Goal: Transaction & Acquisition: Obtain resource

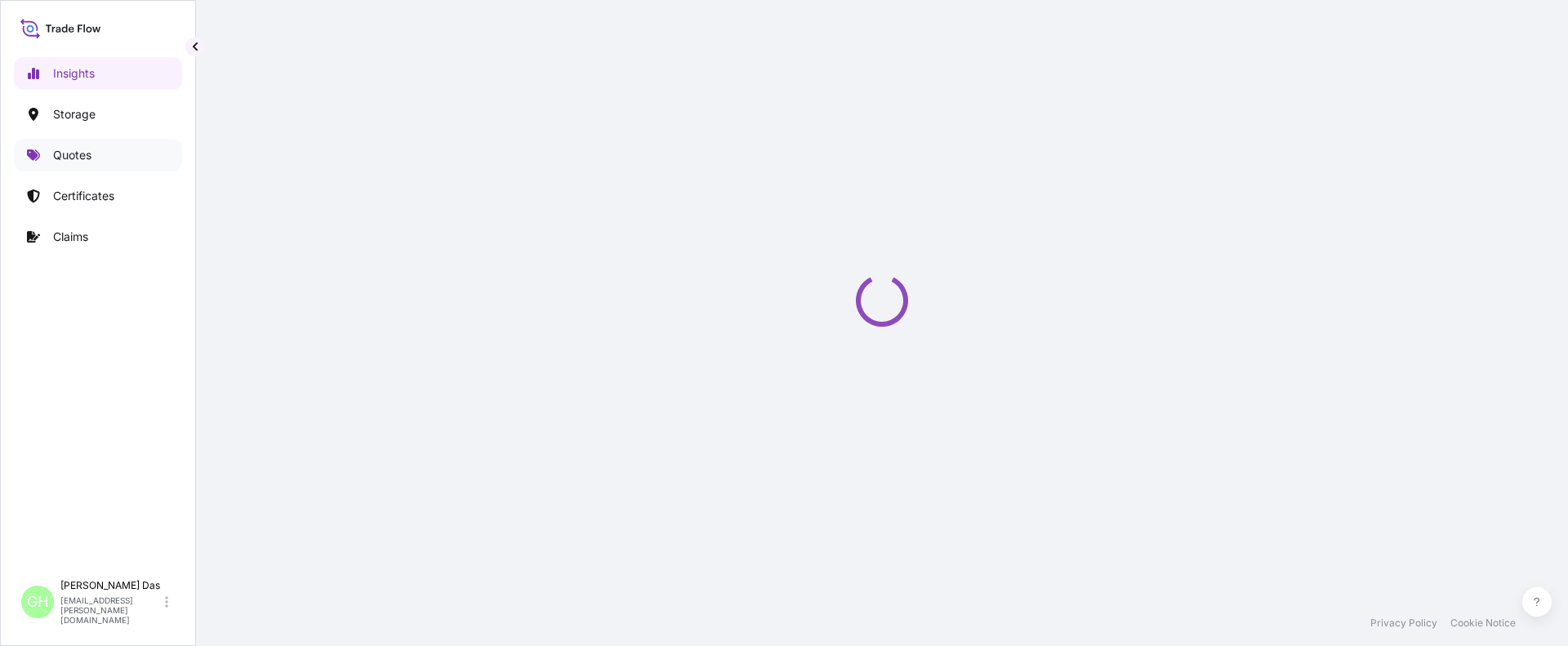
click at [67, 143] on link "Quotes" at bounding box center [98, 155] width 169 height 32
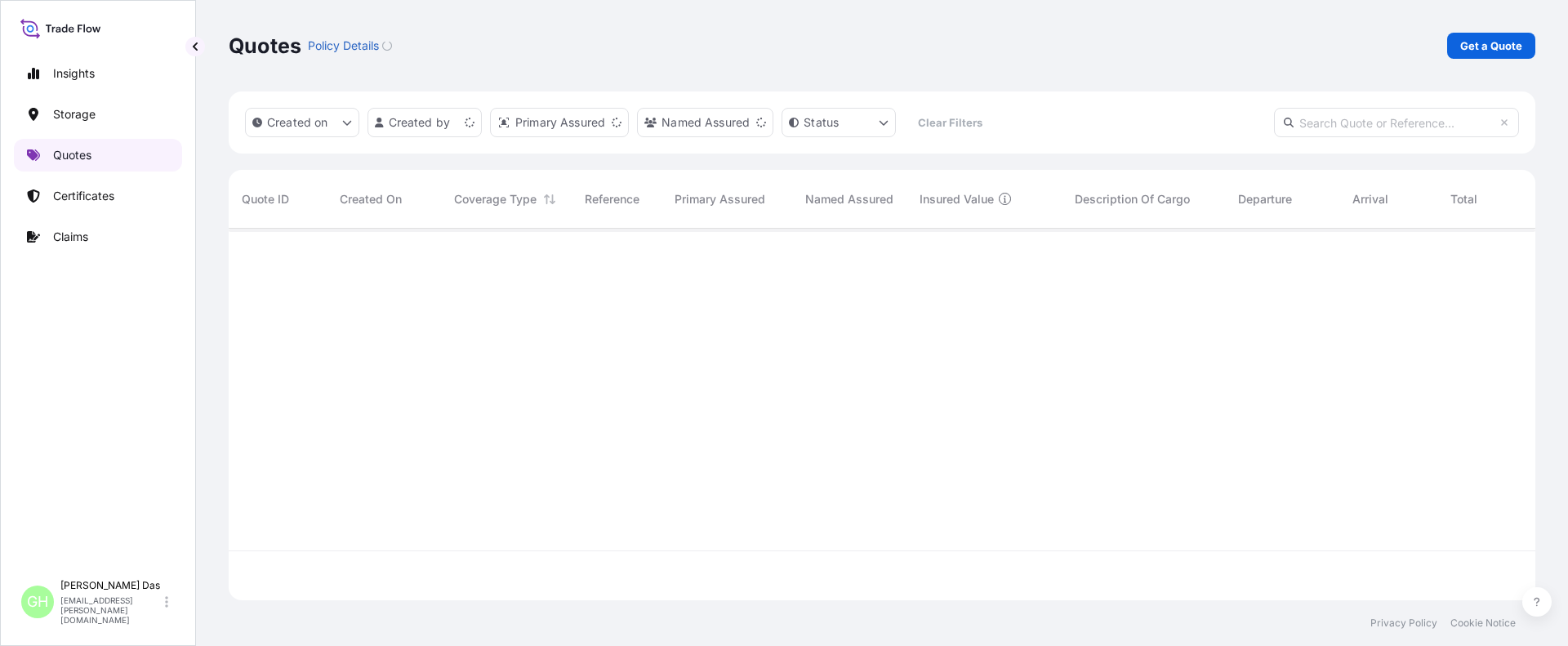
scroll to position [369, 1295]
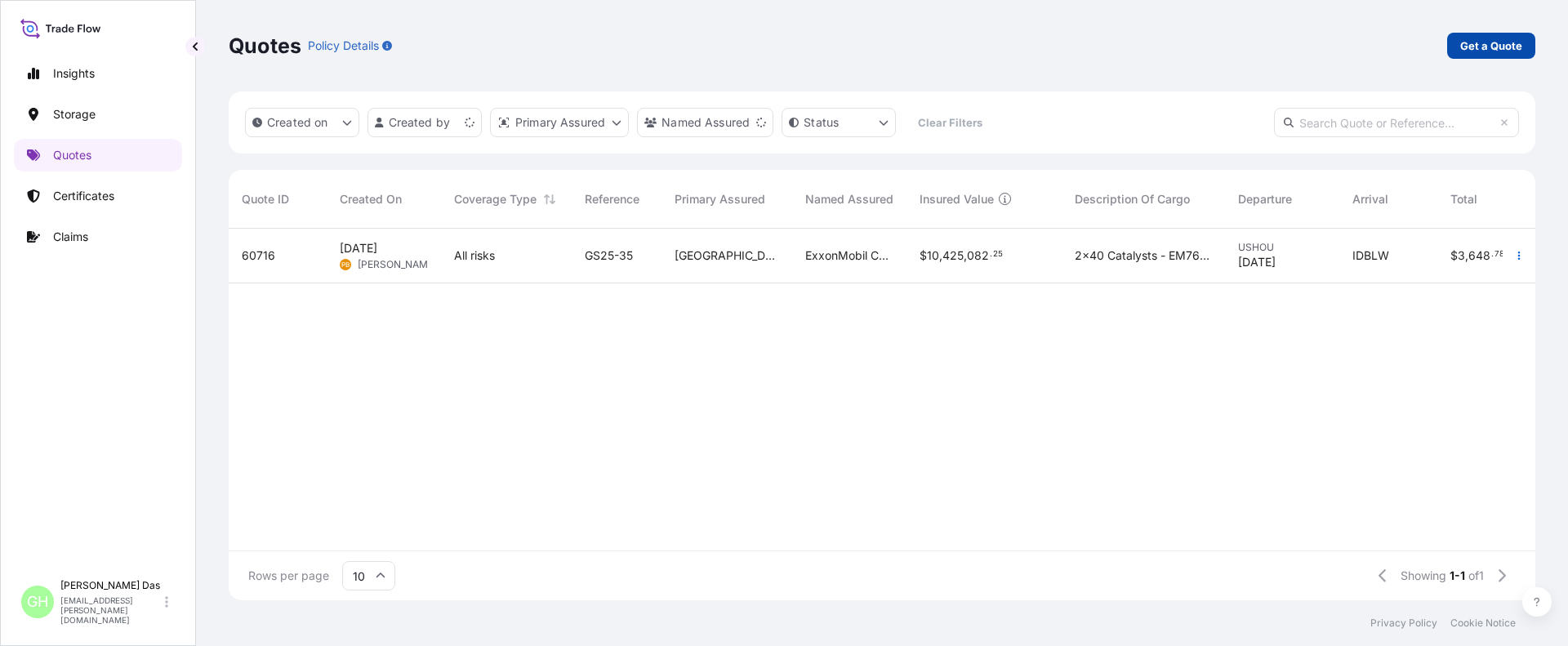
click at [1475, 47] on p "Get a Quote" at bounding box center [1491, 45] width 62 height 17
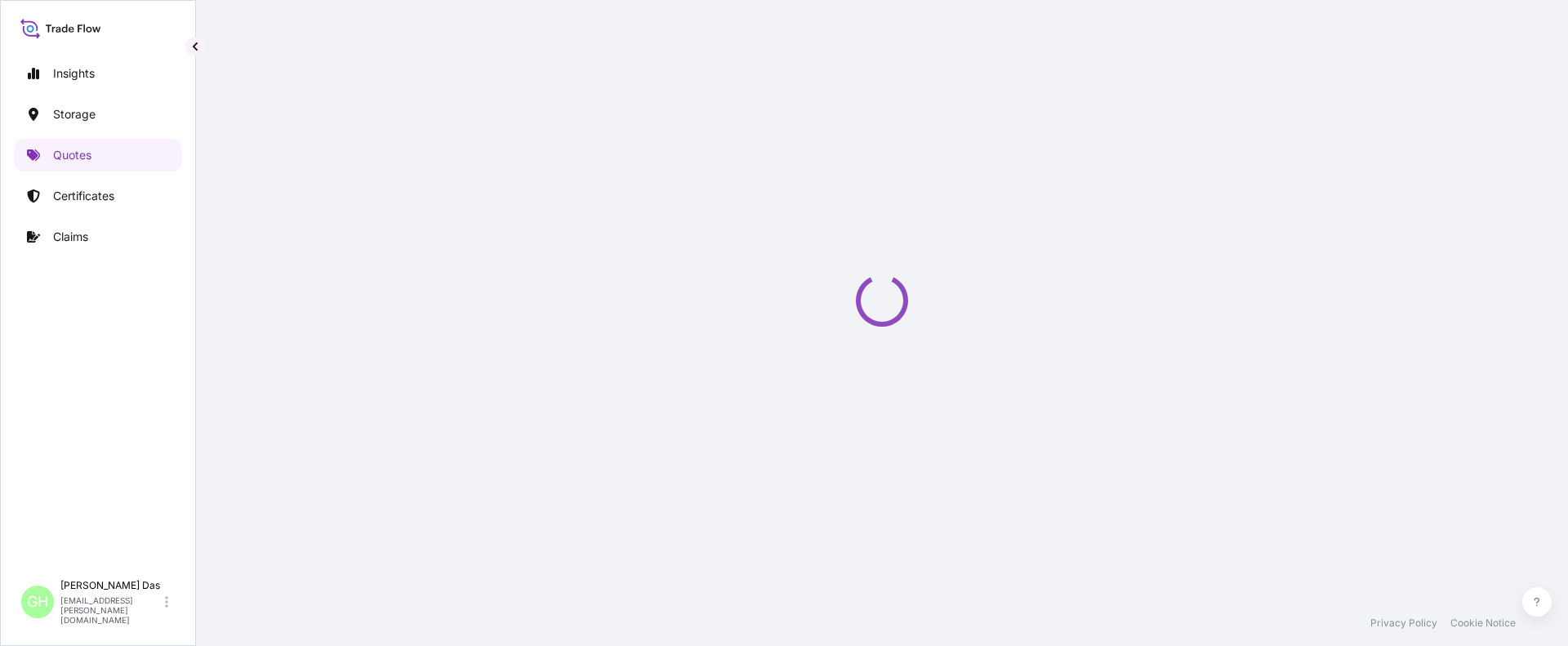
scroll to position [26, 0]
select select "Water"
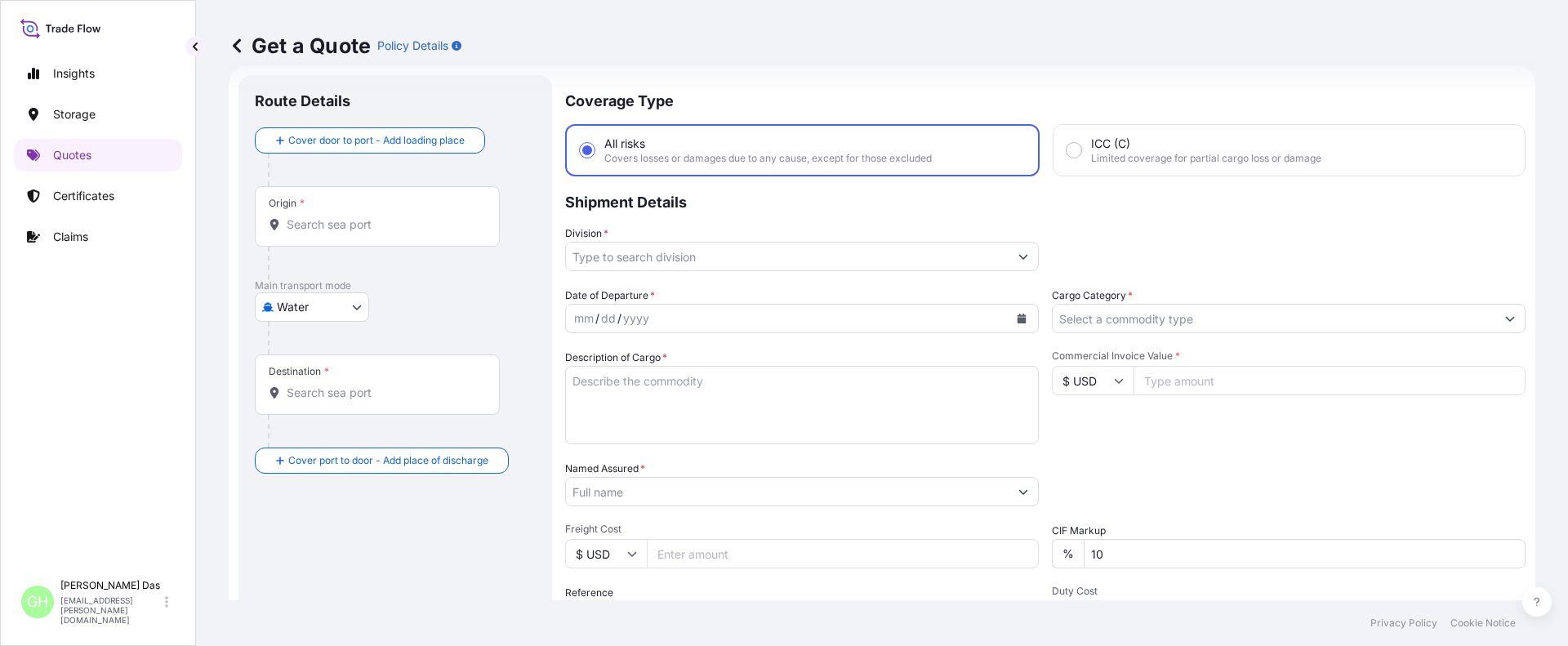
click at [365, 228] on input "Origin *" at bounding box center [382, 224] width 193 height 17
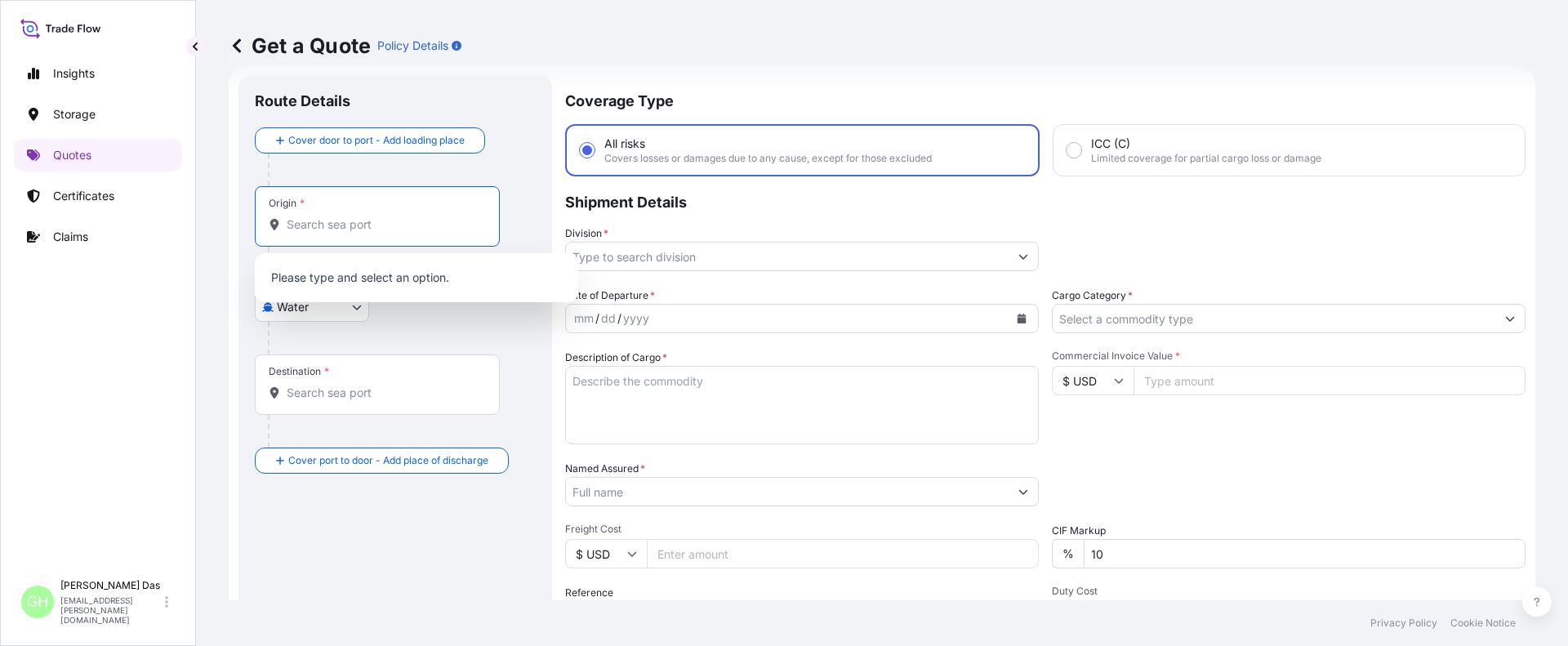
paste input "[GEOGRAPHIC_DATA], [GEOGRAPHIC_DATA]"
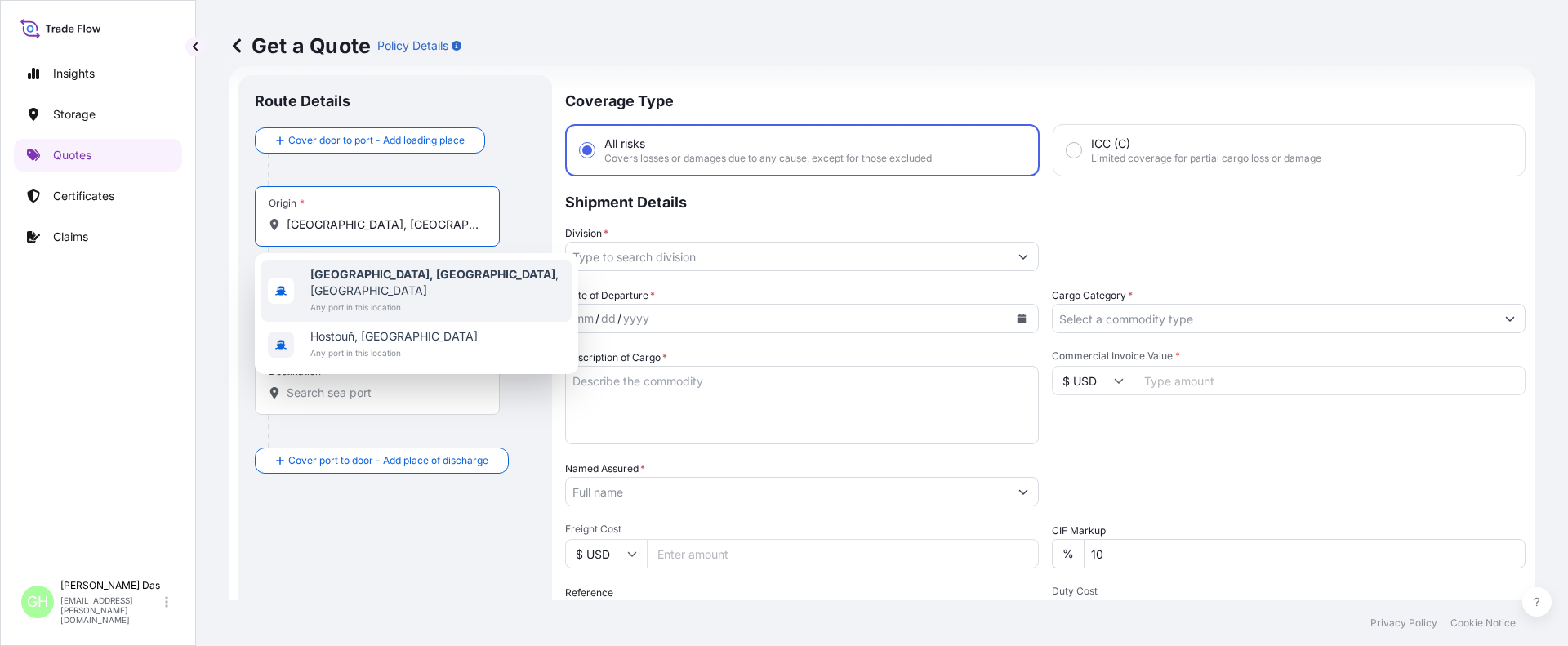
click at [317, 275] on b "[GEOGRAPHIC_DATA], [GEOGRAPHIC_DATA]" at bounding box center [433, 273] width 245 height 14
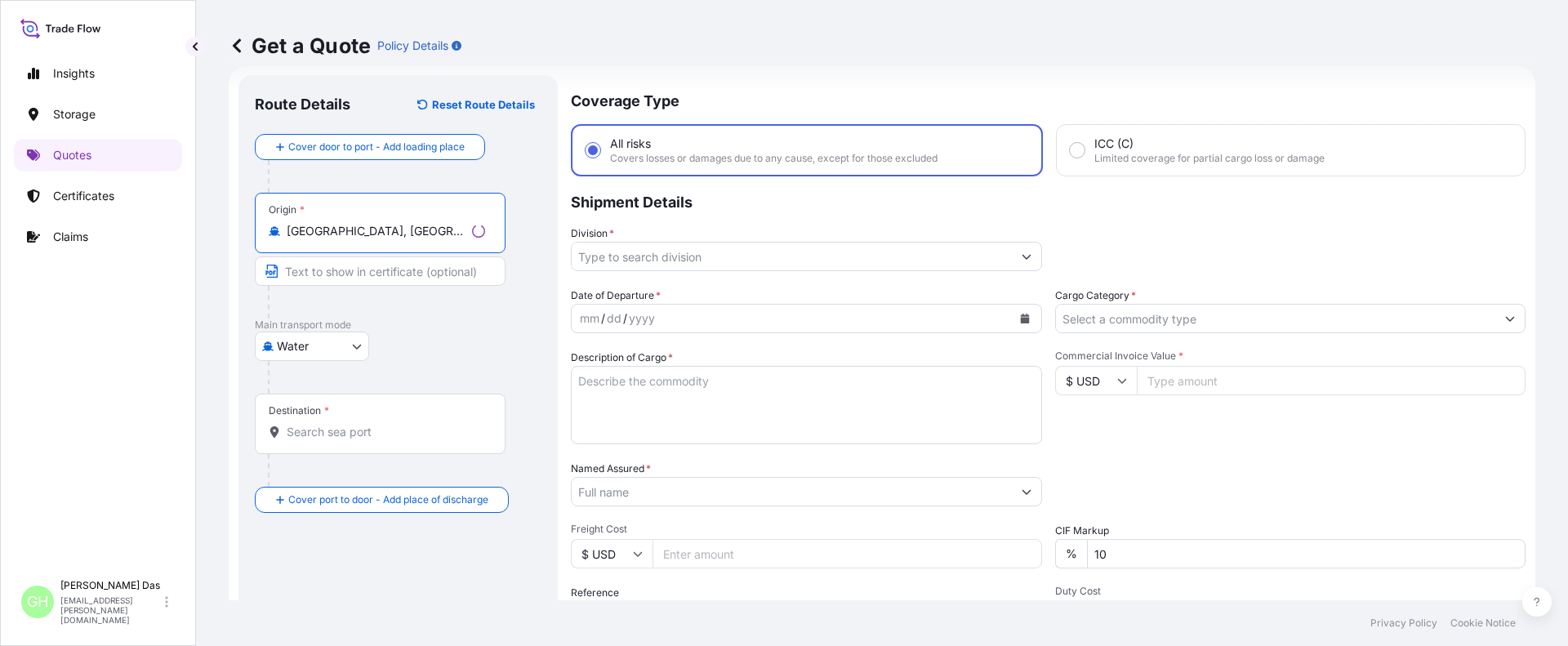
type input "[GEOGRAPHIC_DATA], [GEOGRAPHIC_DATA], [GEOGRAPHIC_DATA]"
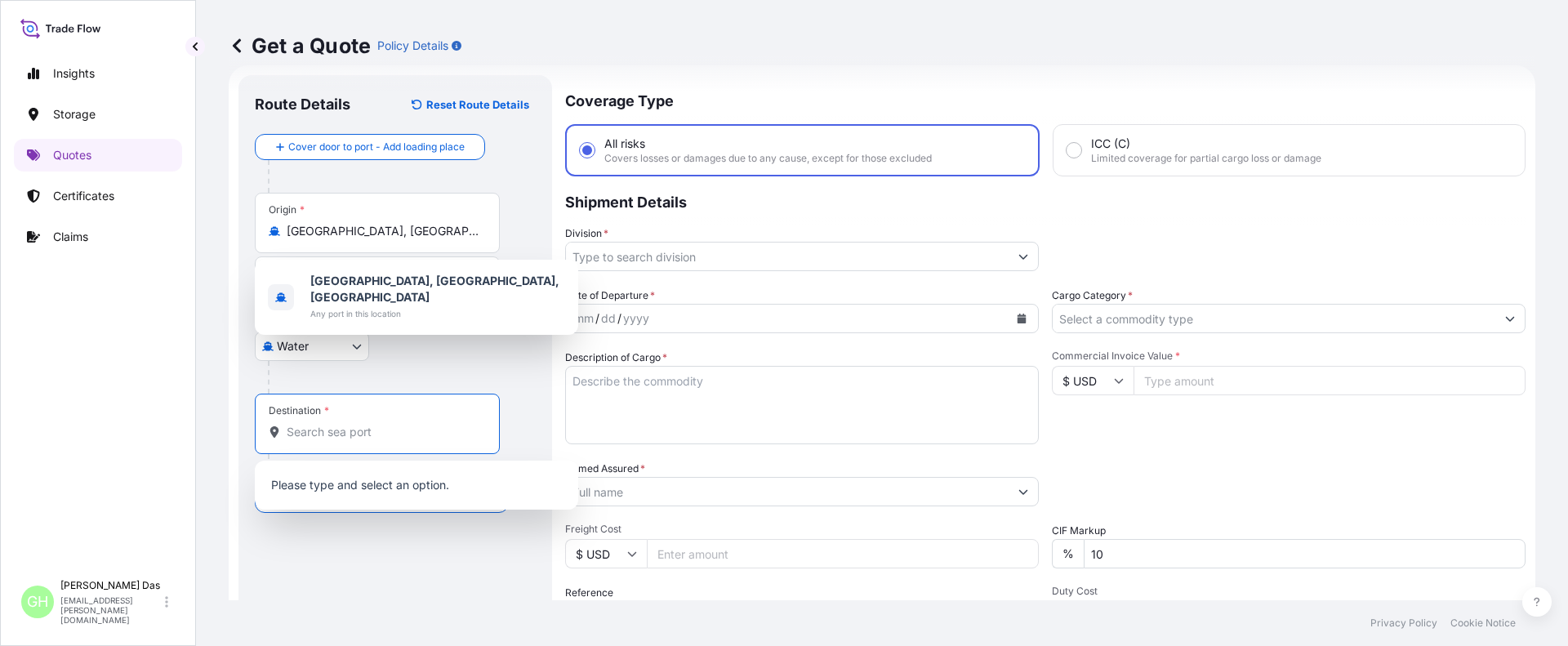
click at [348, 432] on input "Destination *" at bounding box center [382, 431] width 193 height 17
paste input "[PERSON_NAME], [GEOGRAPHIC_DATA]"
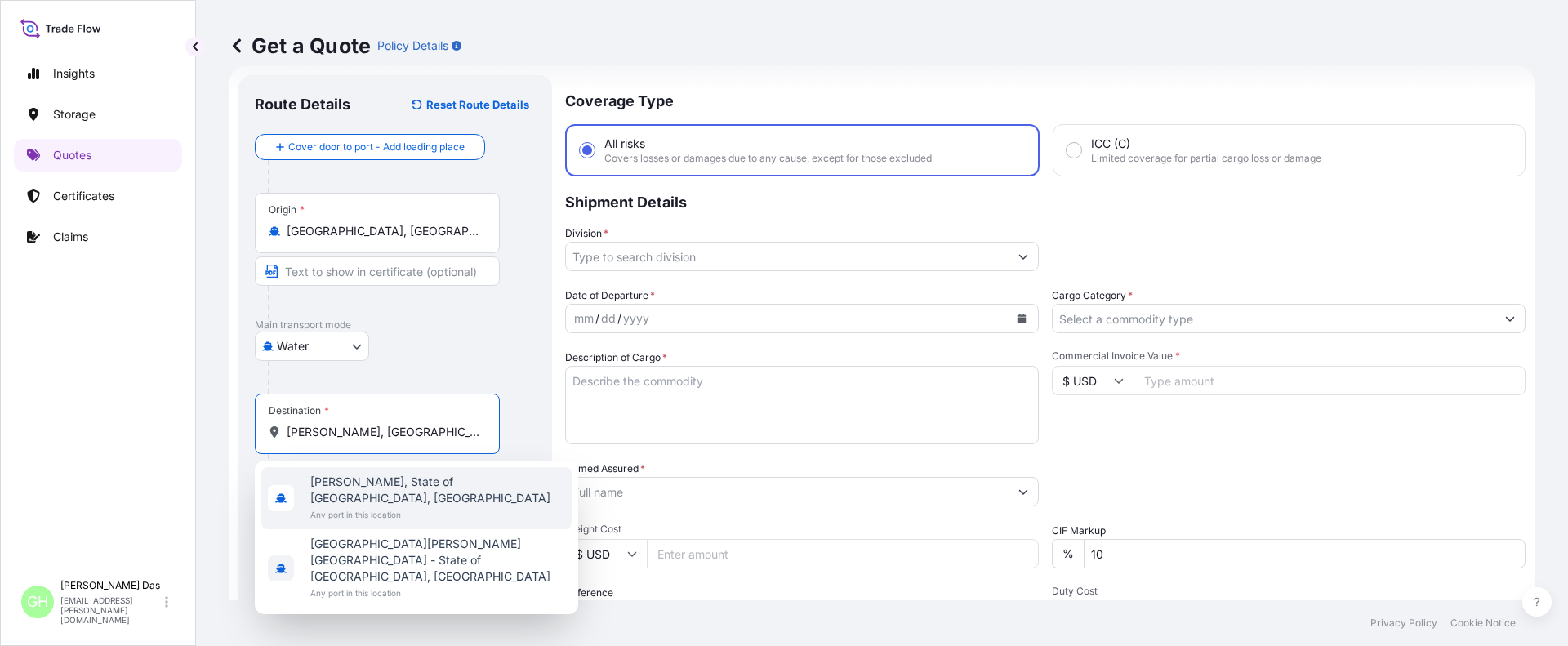
click at [345, 507] on span "Any port in this location" at bounding box center [438, 515] width 255 height 17
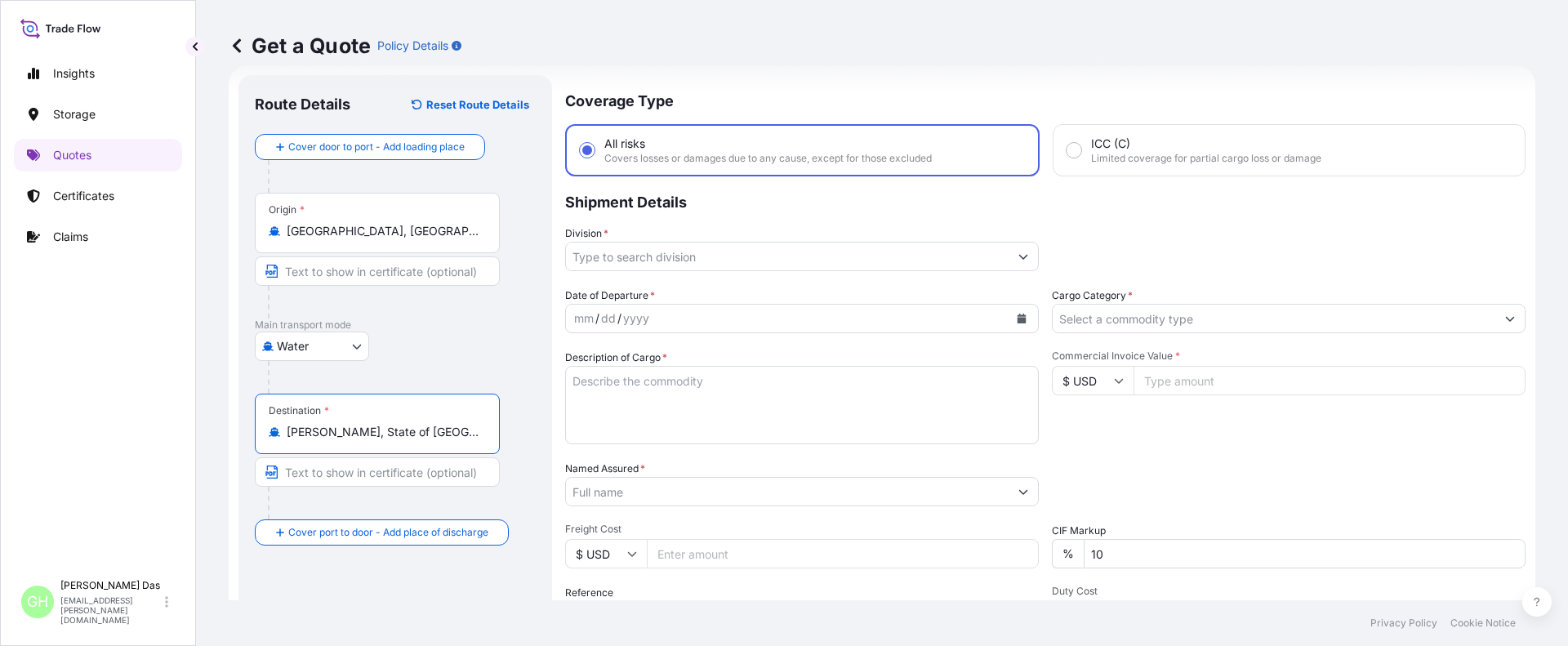
type input "[PERSON_NAME], State of [GEOGRAPHIC_DATA], [GEOGRAPHIC_DATA]"
click at [608, 255] on input "Division *" at bounding box center [787, 257] width 443 height 29
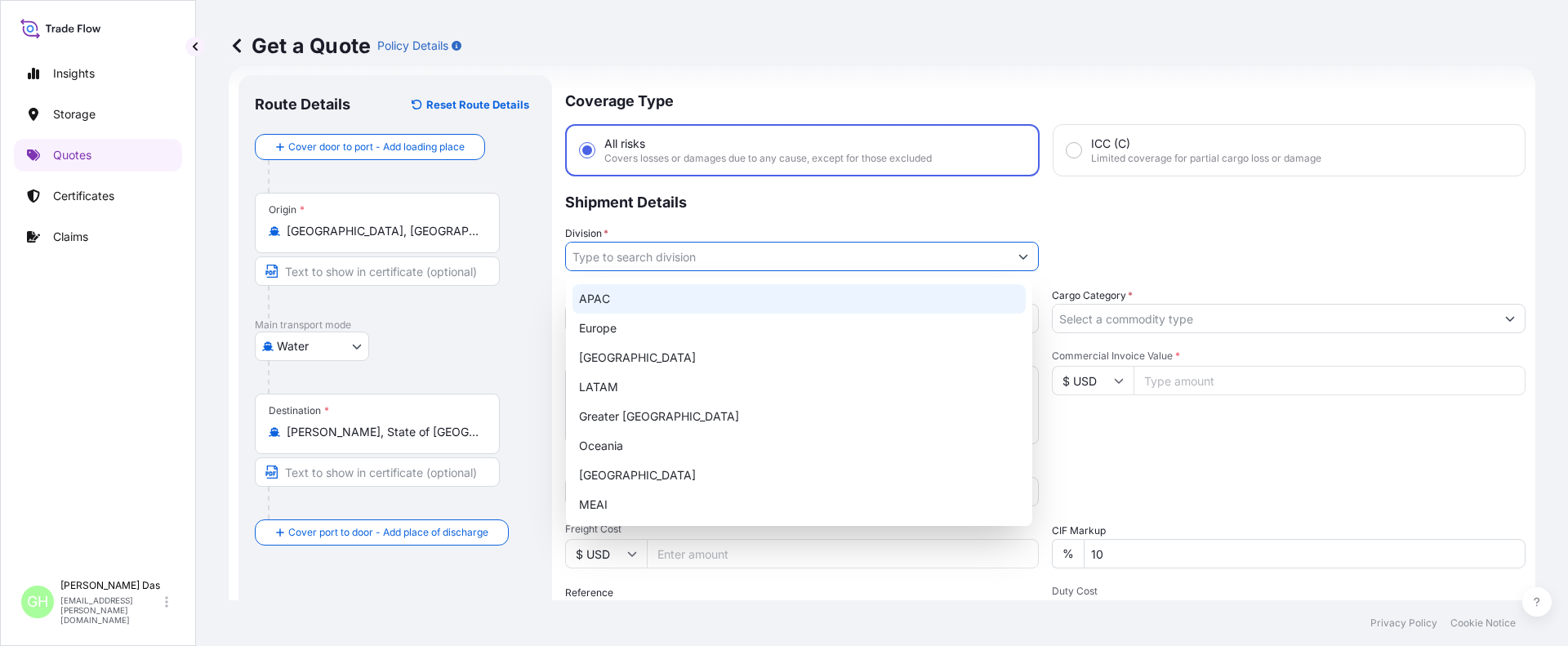
click at [600, 301] on div "APAC" at bounding box center [799, 299] width 453 height 29
type input "APAC"
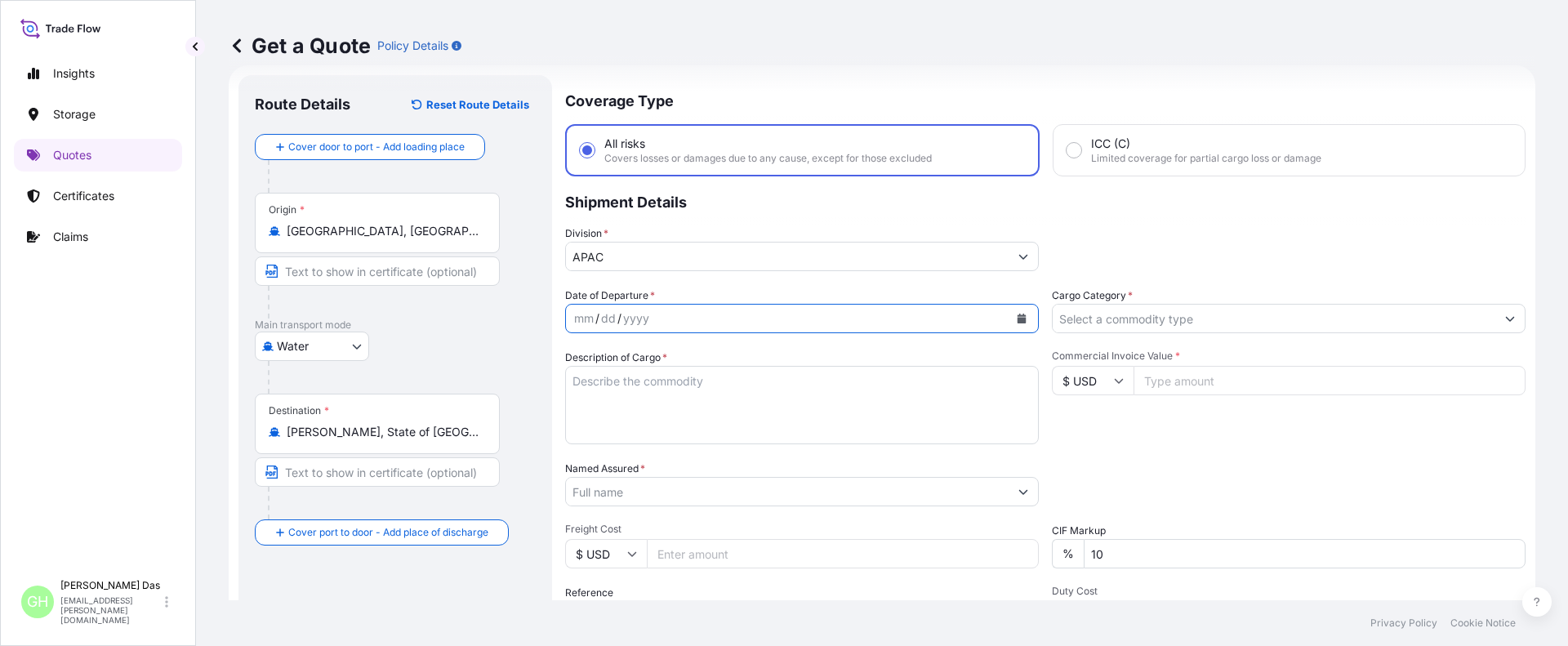
click at [1020, 314] on icon "Calendar" at bounding box center [1021, 319] width 10 height 10
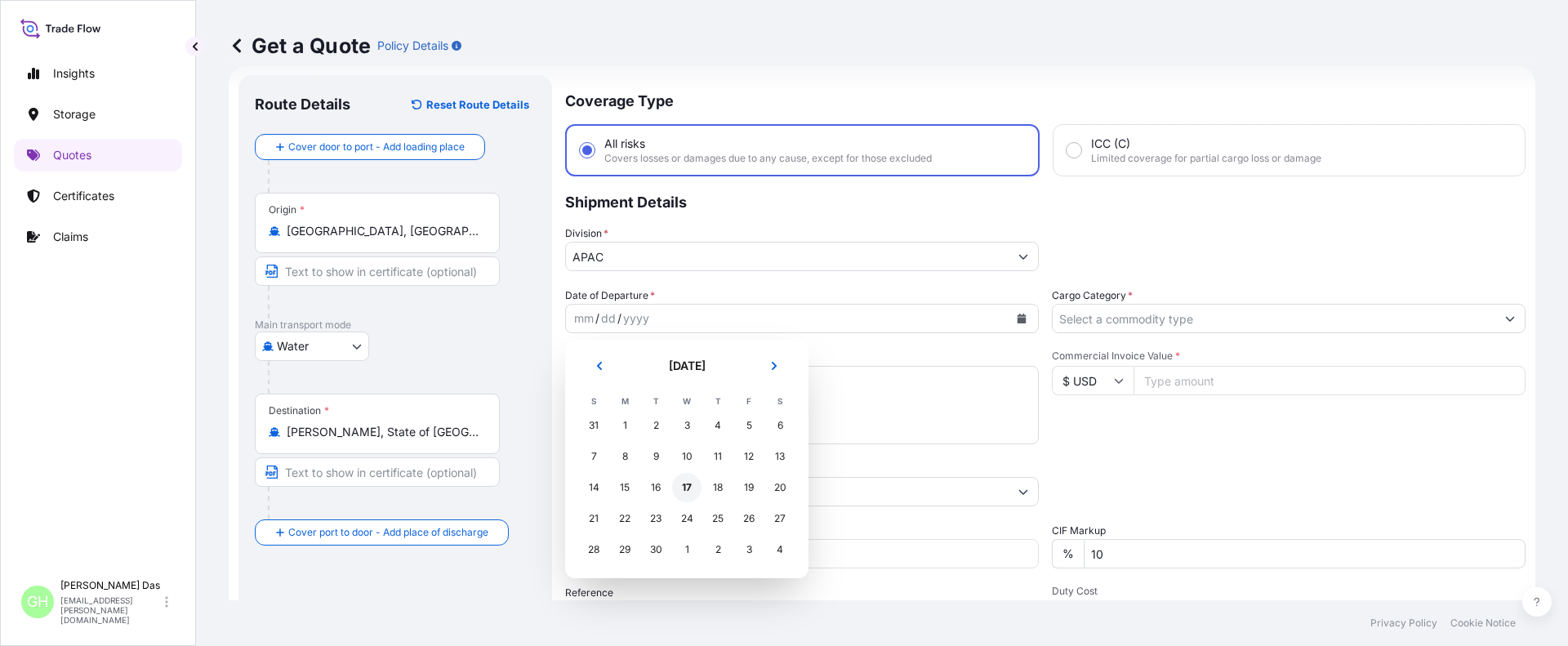
click at [684, 486] on div "17" at bounding box center [687, 487] width 29 height 29
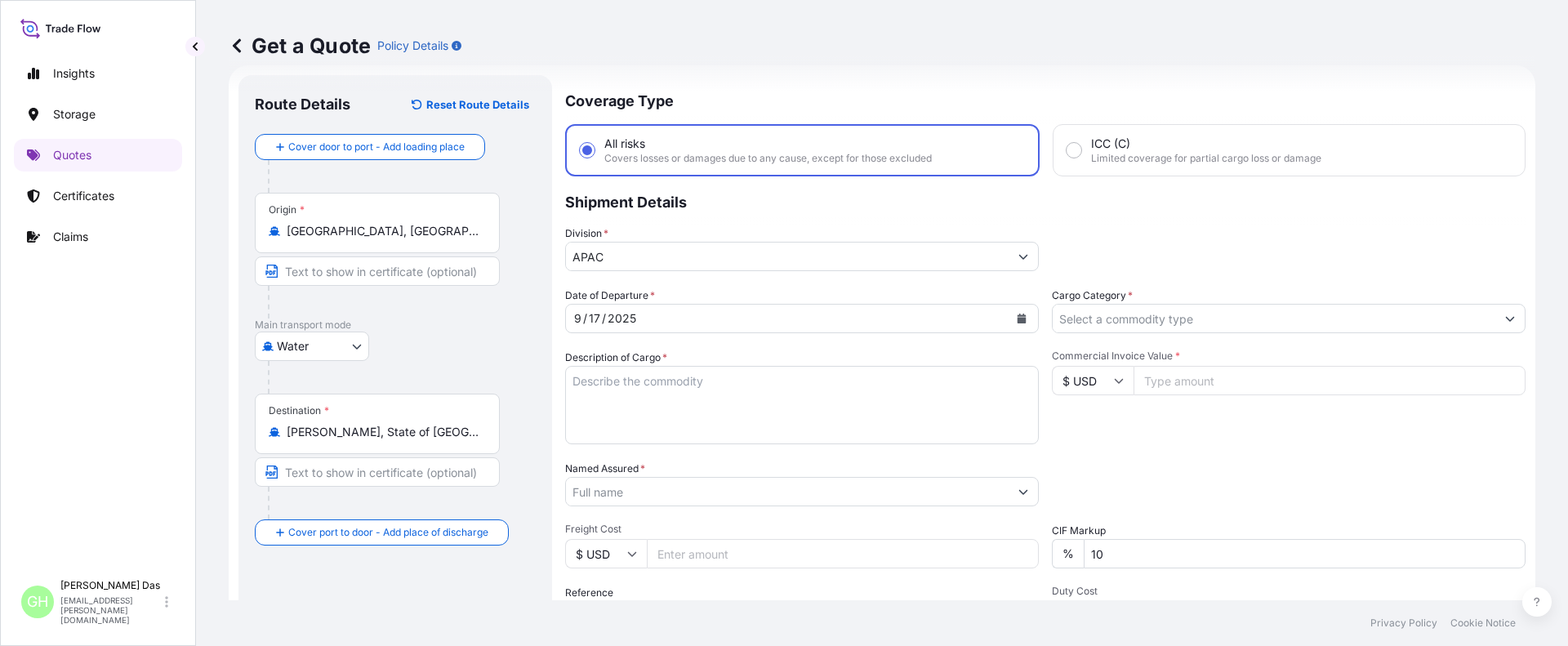
click at [187, 423] on div "Insights Storage Quotes Certificates Claims GH Gayatri [PERSON_NAME] [EMAIL_ADD…" at bounding box center [98, 323] width 196 height 646
click at [644, 383] on textarea "Description of Cargo *" at bounding box center [802, 405] width 473 height 78
paste textarea "BULK UNPACKED LOADED INTO 1 20FT ISOTANK - DANGEROUS LIQUIDS GLYCOL ETHER PM AC…"
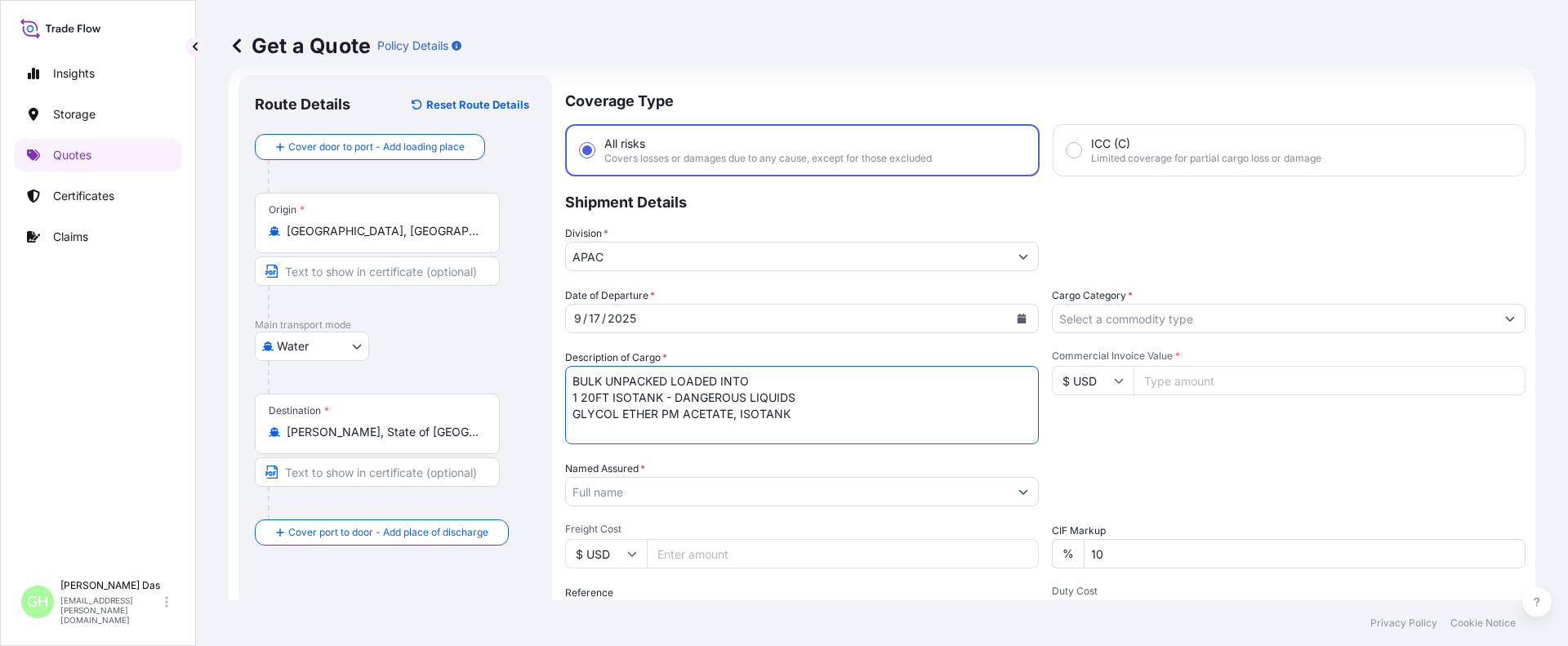
click at [574, 381] on textarea "BULK UNPACKED LOADED INTO 1 20FT ISOTANK - DANGEROUS LIQUIDS GLYCOL ETHER PM AC…" at bounding box center [802, 405] width 473 height 78
type textarea "1 BULK UNPACKED LOADED INTO 1 20FT ISOTANK - DANGEROUS LIQUIDS GLYCOL ETHER PM …"
click at [110, 360] on div "Insights Storage Quotes Certificates Claims" at bounding box center [98, 307] width 169 height 529
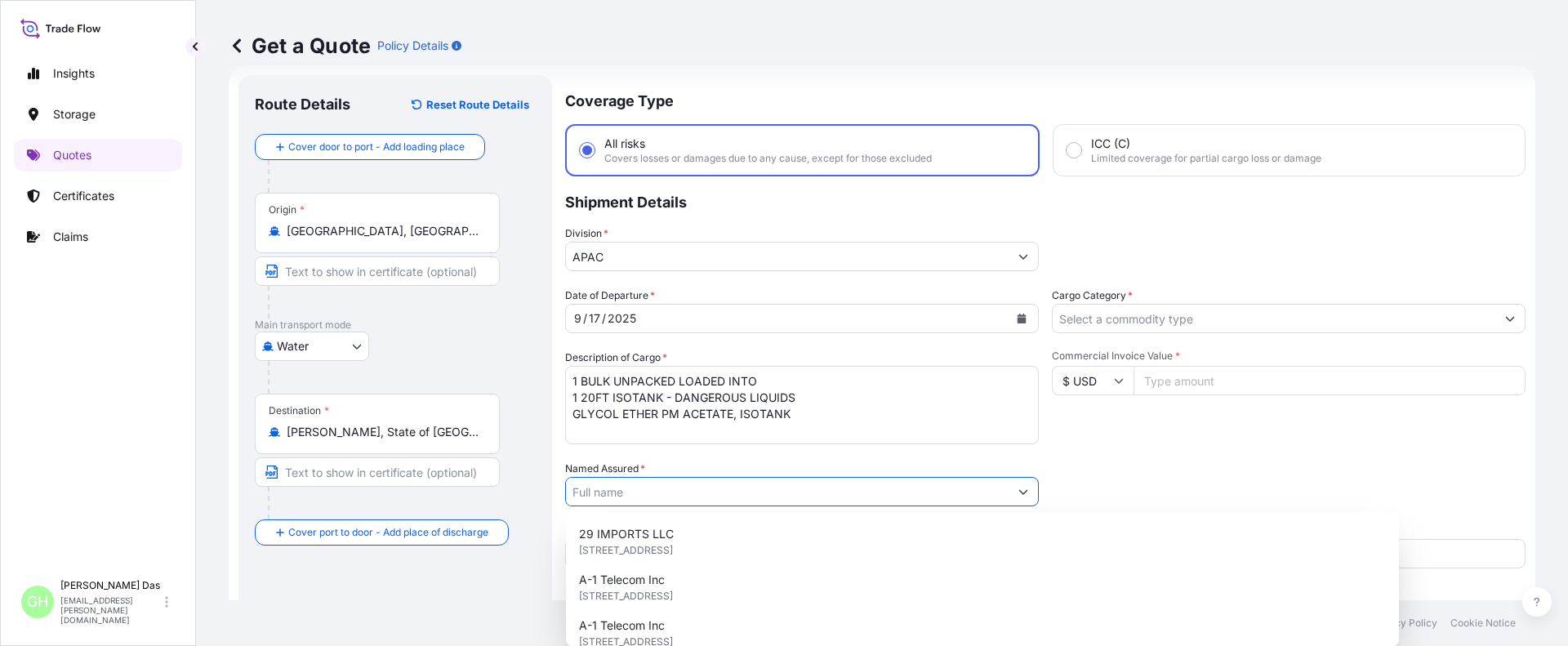
click at [597, 482] on input "Named Assured *" at bounding box center [787, 492] width 443 height 29
paste input "LYONDELL CHEMICAL COMPANY"
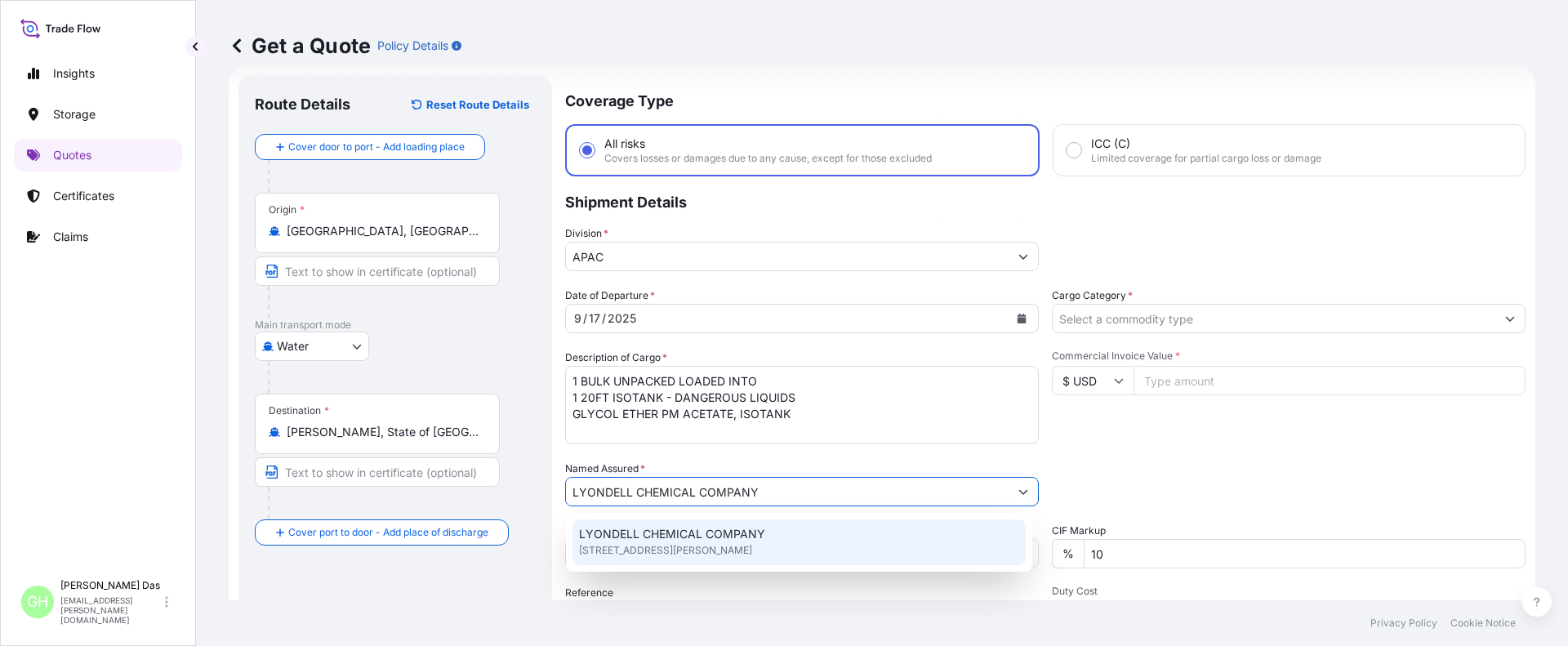
click at [672, 555] on span "[STREET_ADDRESS][PERSON_NAME]" at bounding box center [665, 550] width 173 height 17
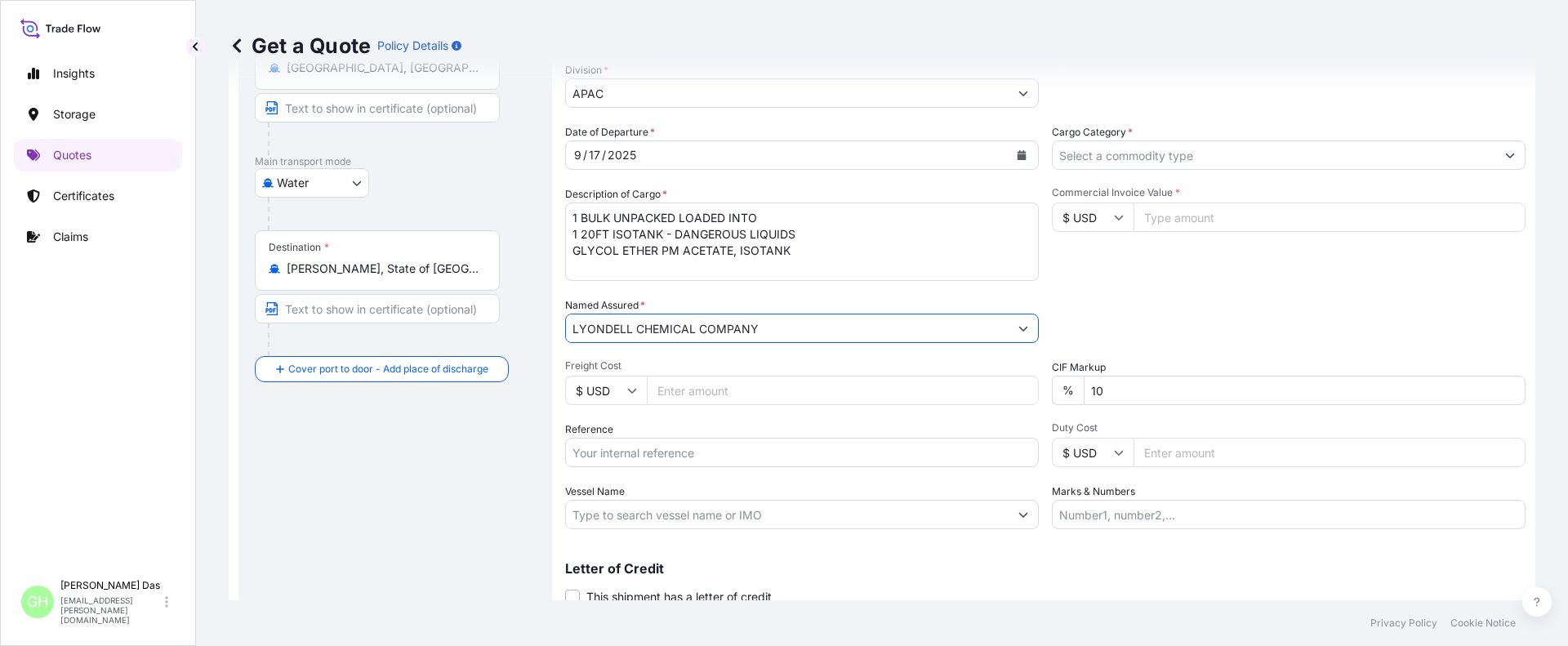
scroll to position [250, 0]
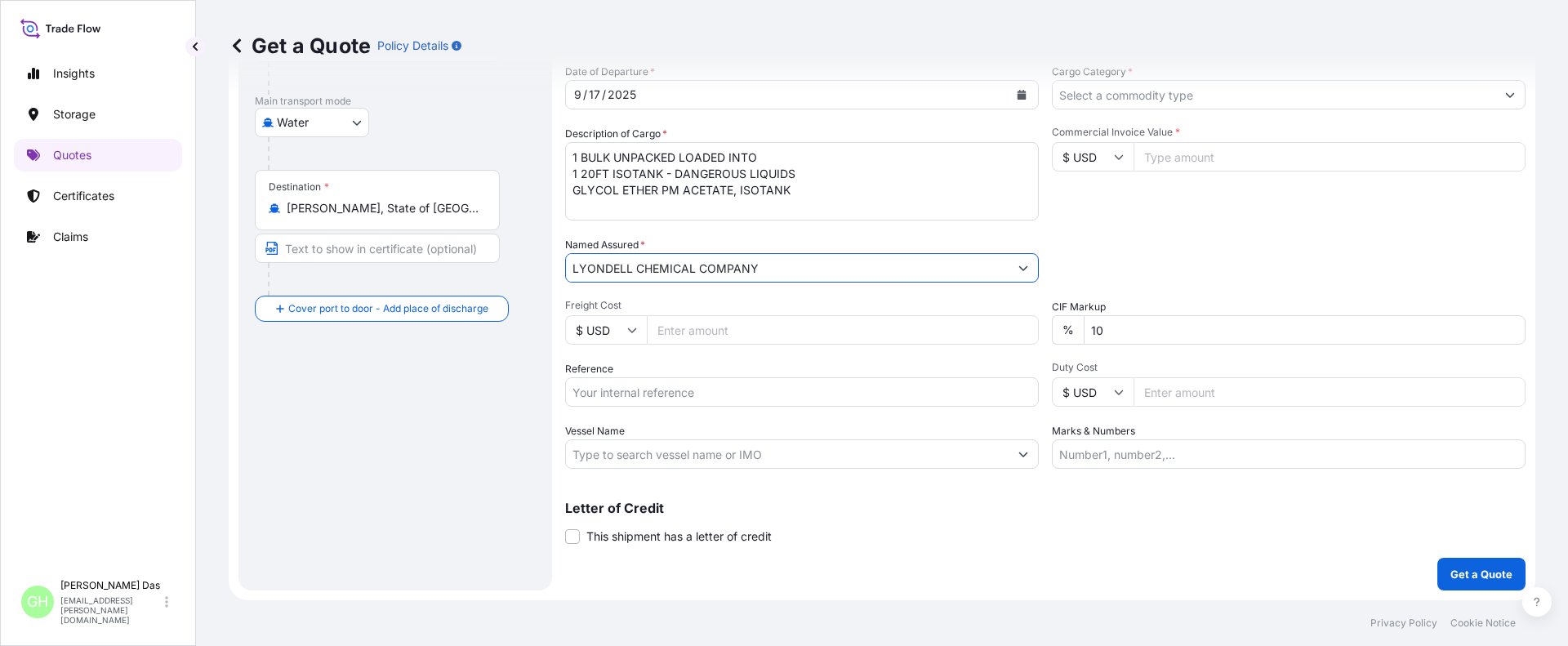
type input "LYONDELL CHEMICAL COMPANY"
click at [303, 476] on div "Route Details Reset Route Details Cover door to port - Add loading place Place …" at bounding box center [395, 221] width 281 height 707
click at [652, 387] on input "Reference" at bounding box center [802, 392] width 473 height 29
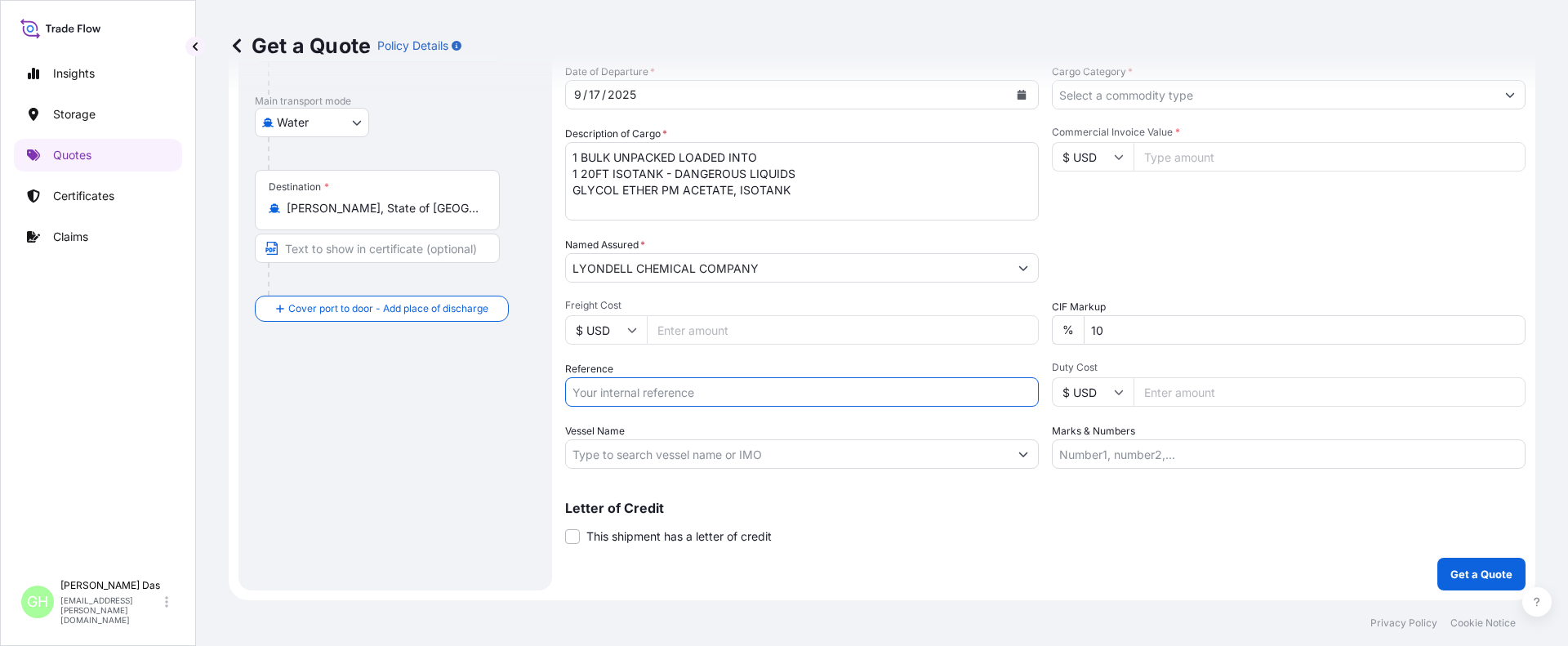
paste input "5013136530"
click at [575, 393] on input "5013136530" at bounding box center [802, 392] width 473 height 29
paste input "10420799158"
type input "10420799158 / 5013136530"
click at [442, 532] on div "Route Details Reset Route Details Cover door to port - Add loading place Place …" at bounding box center [395, 221] width 281 height 707
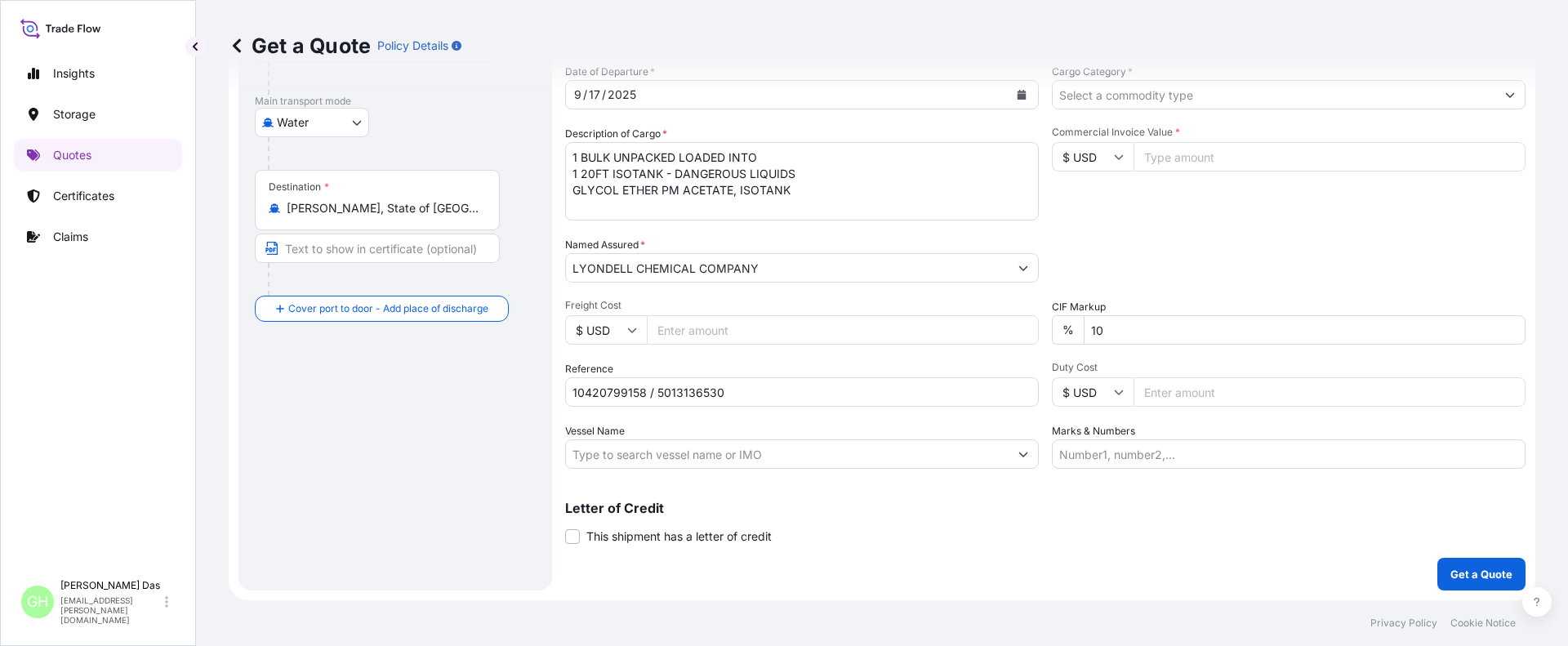
click at [597, 459] on input "Vessel Name" at bounding box center [787, 454] width 443 height 29
paste input "APL [US_STATE]"
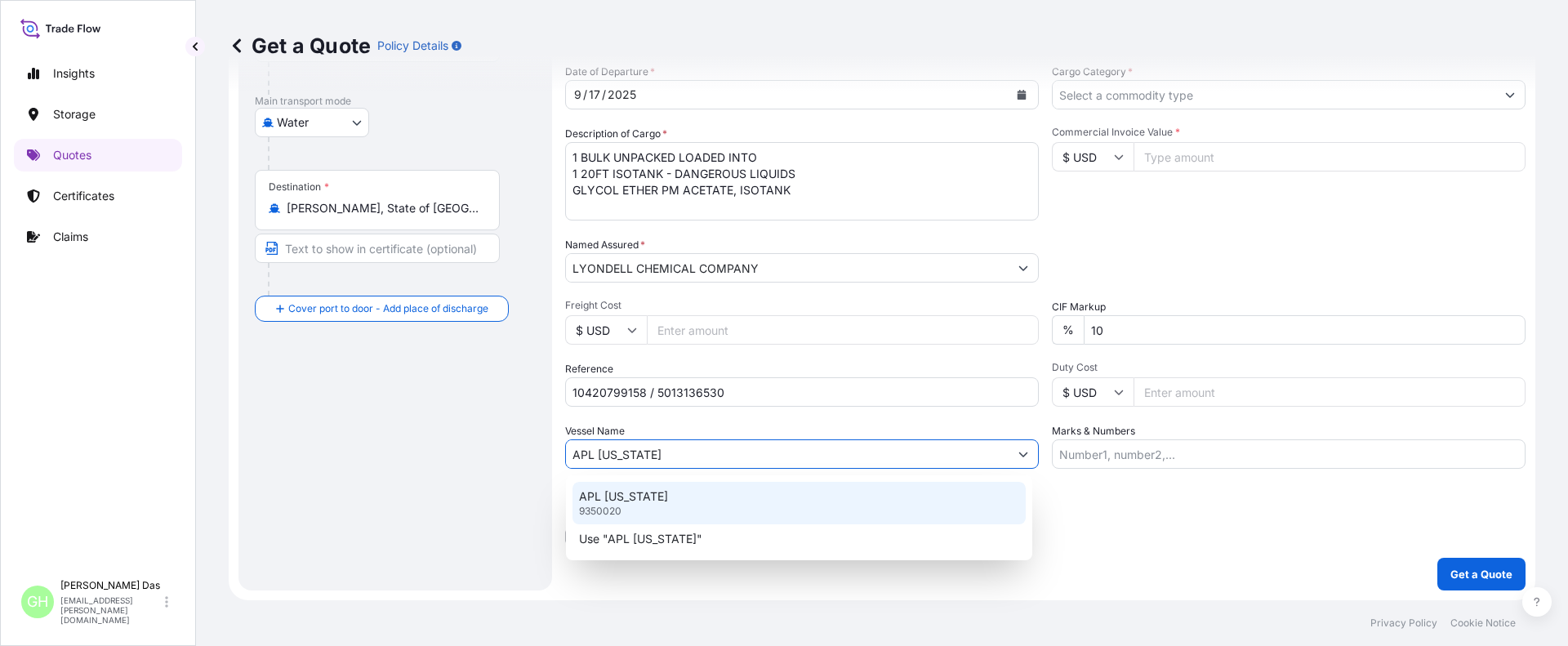
click at [607, 500] on p "APL [US_STATE]" at bounding box center [623, 496] width 89 height 17
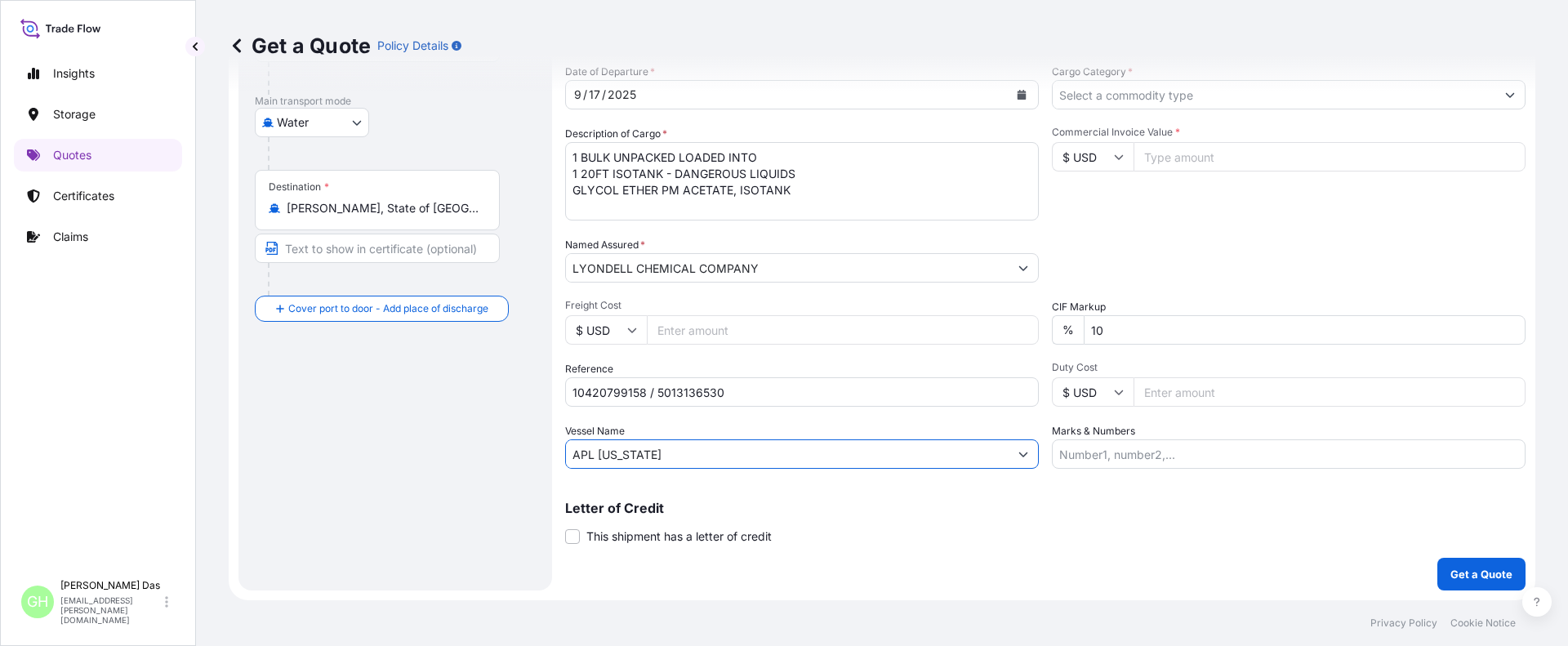
type input "APL [US_STATE]"
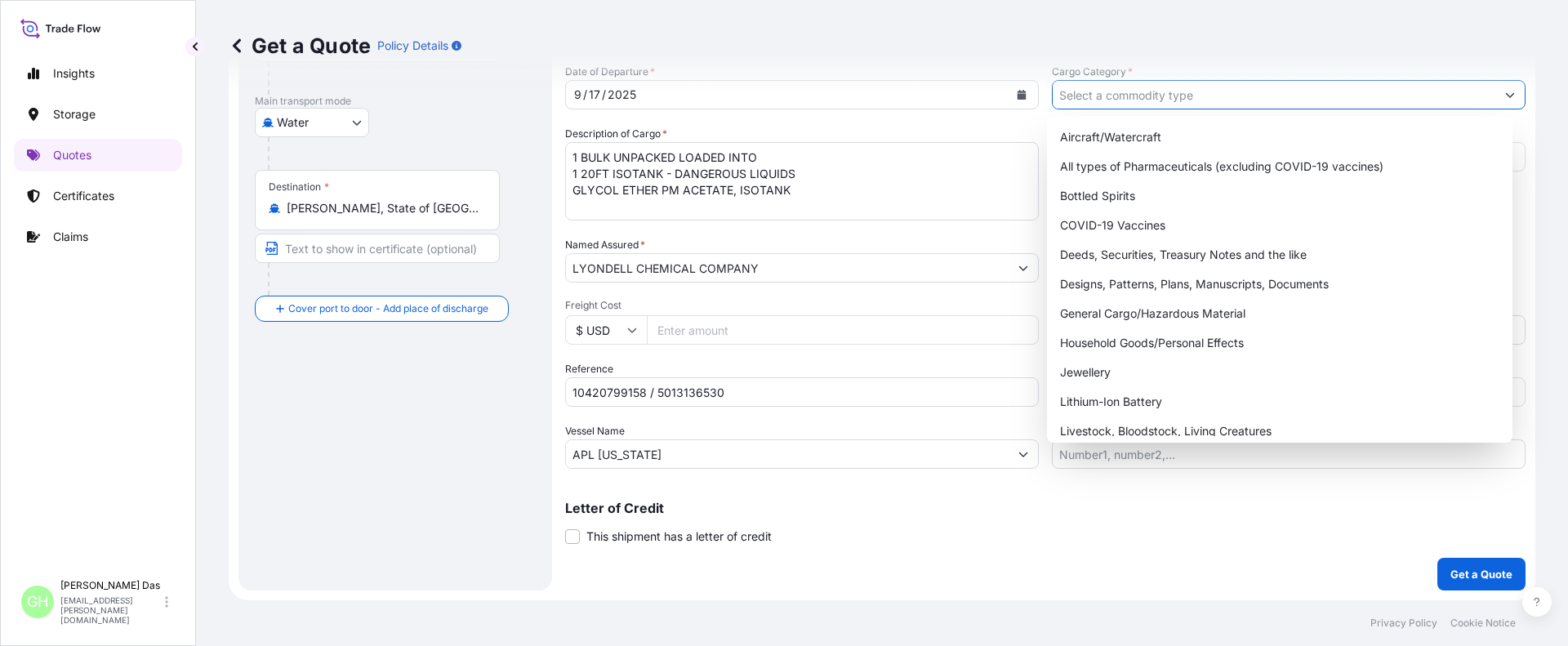
click at [1194, 95] on input "Cargo Category *" at bounding box center [1274, 95] width 443 height 29
click at [1098, 312] on div "General Cargo/Hazardous Material" at bounding box center [1280, 314] width 453 height 29
type input "General Cargo/Hazardous Material"
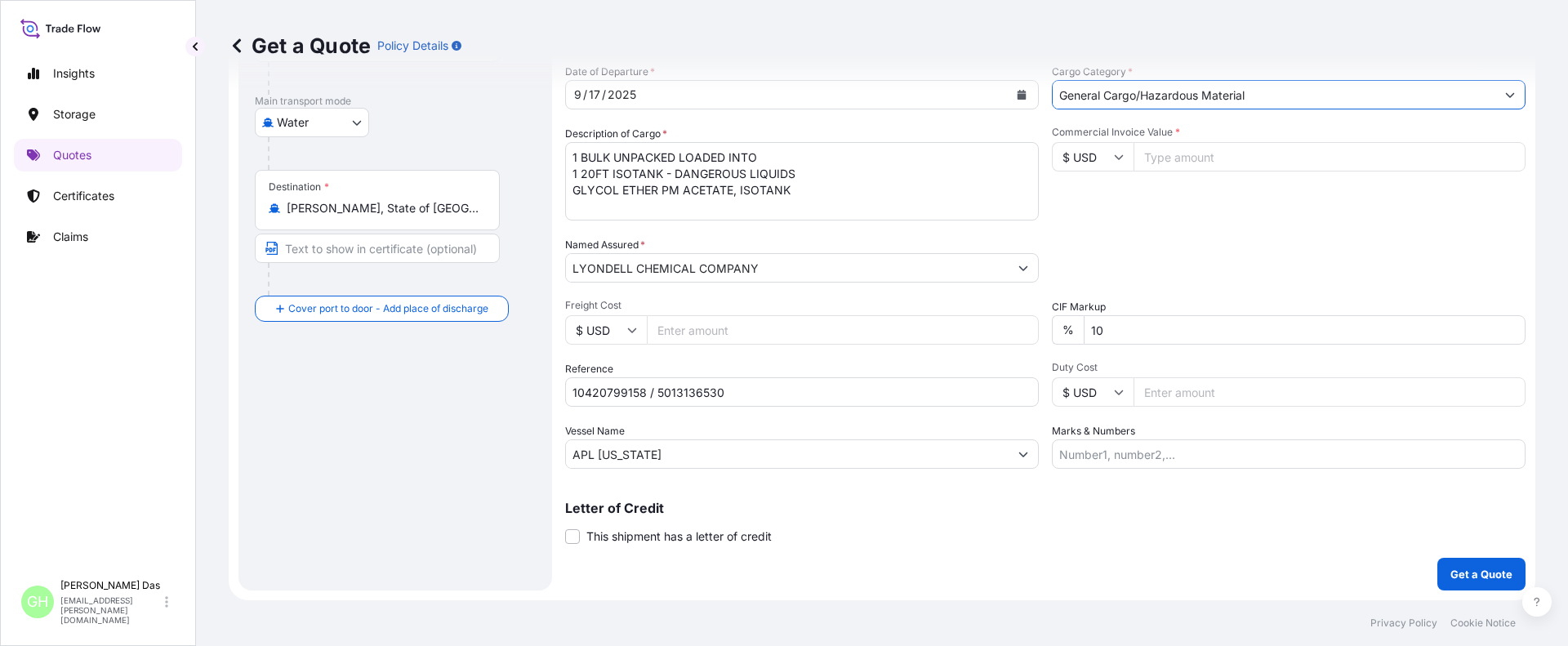
click at [1203, 247] on div "Packing Category Type to search a container mode Please select a primary mode o…" at bounding box center [1288, 260] width 473 height 46
click at [1198, 158] on input "Commercial Invoice Value *" at bounding box center [1329, 157] width 392 height 29
paste input "24637.68"
type input "24637.68"
click at [1138, 227] on div "Date of Departure * [DATE] Cargo Category * General Cargo/Hazardous Material De…" at bounding box center [1046, 266] width 960 height 405
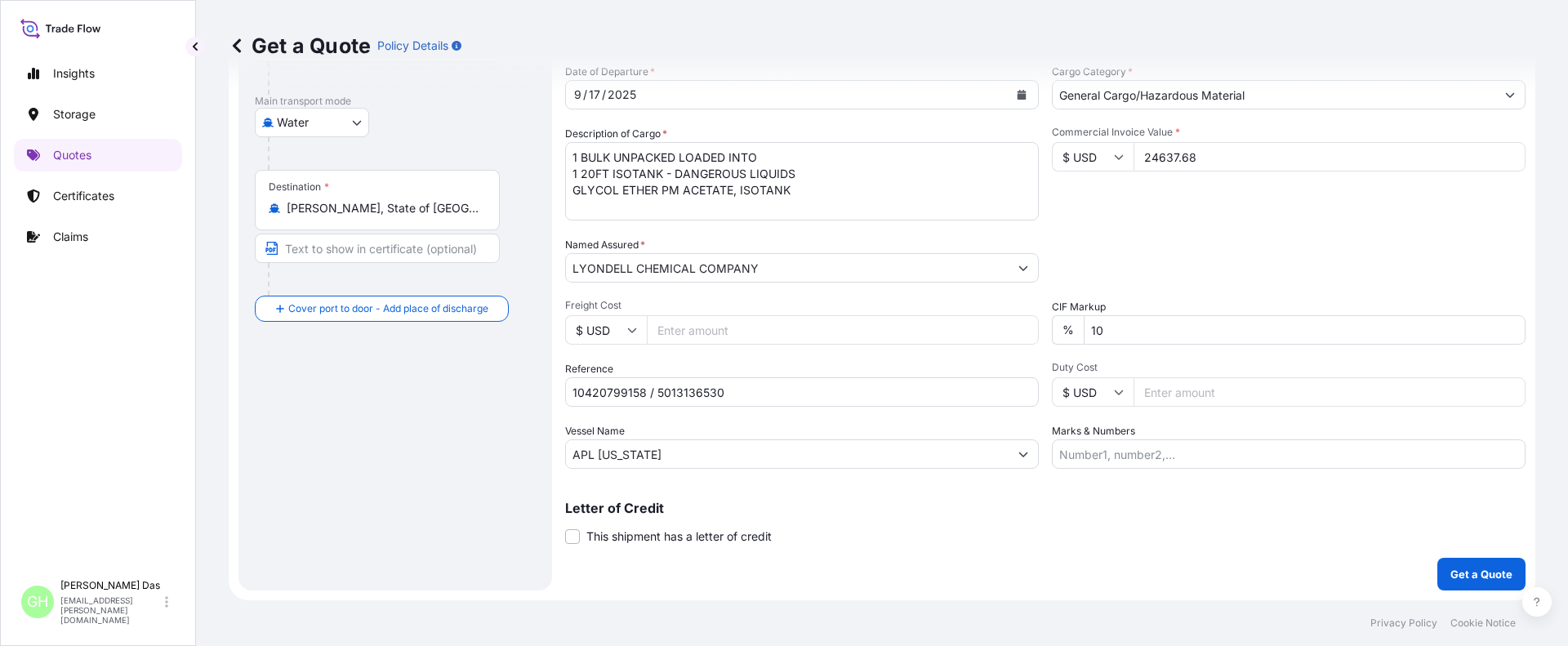
click at [377, 533] on div "Route Details Reset Route Details Cover door to port - Add loading place Place …" at bounding box center [395, 221] width 281 height 707
click at [1130, 454] on input "Marks & Numbers" at bounding box center [1288, 454] width 473 height 29
paste input "CUSTOMER PO NUMBER 4900870570"
type input "CUSTOMER PO NUMBER 4900870570"
click at [1495, 579] on p "Get a Quote" at bounding box center [1481, 573] width 62 height 17
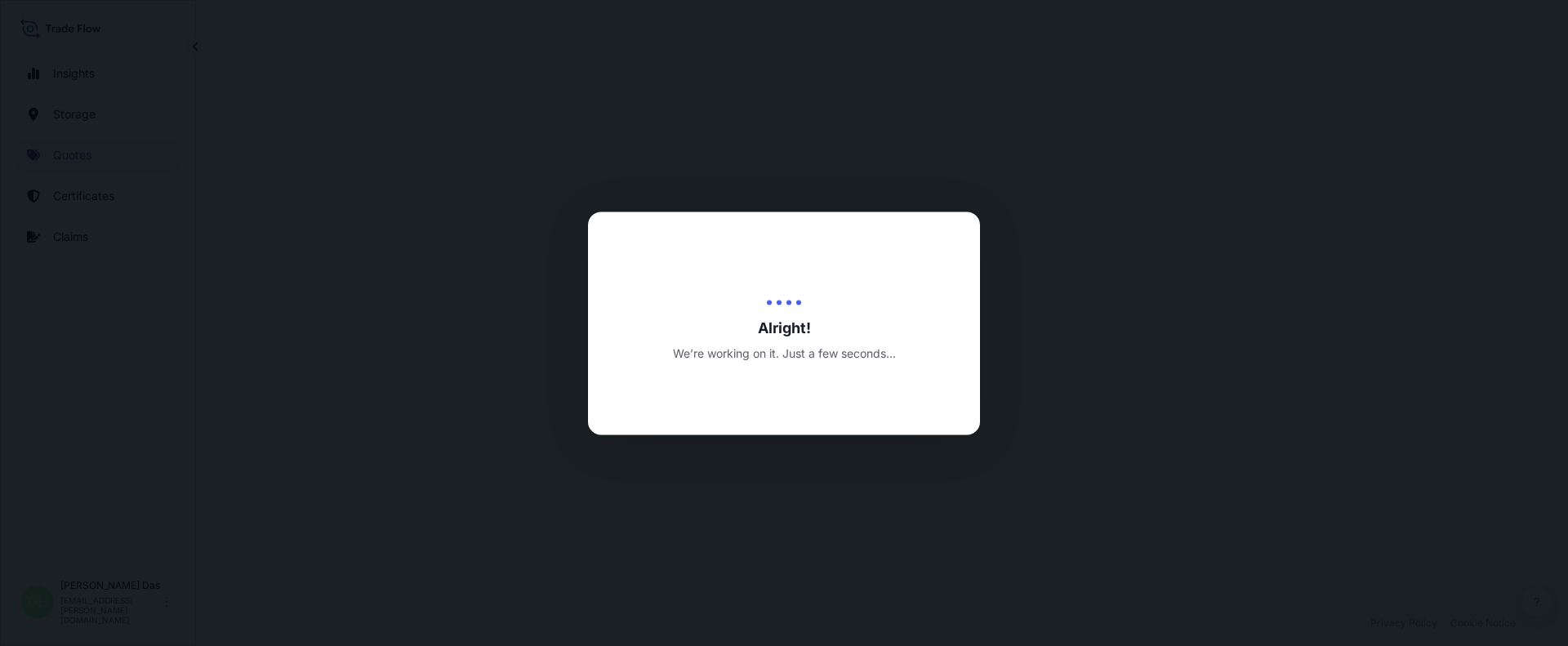
select select "Water"
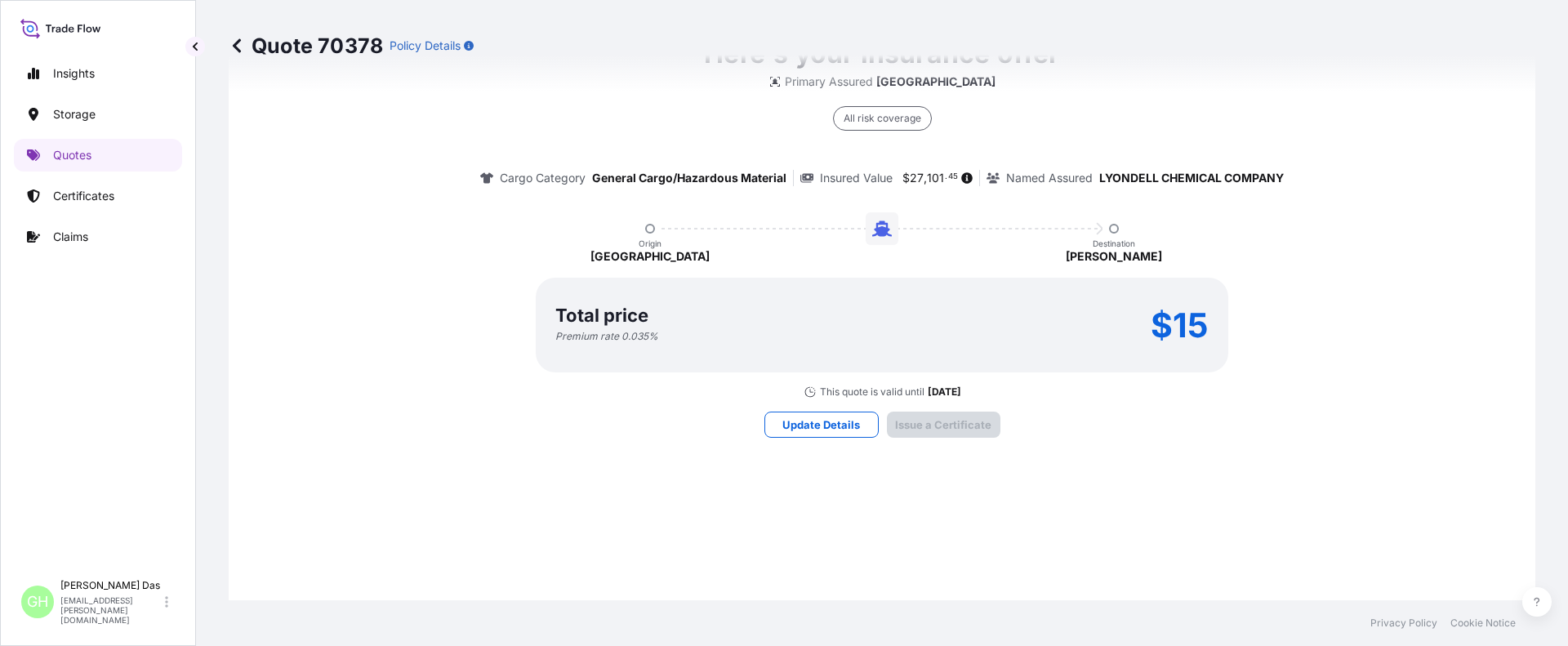
scroll to position [2433, 0]
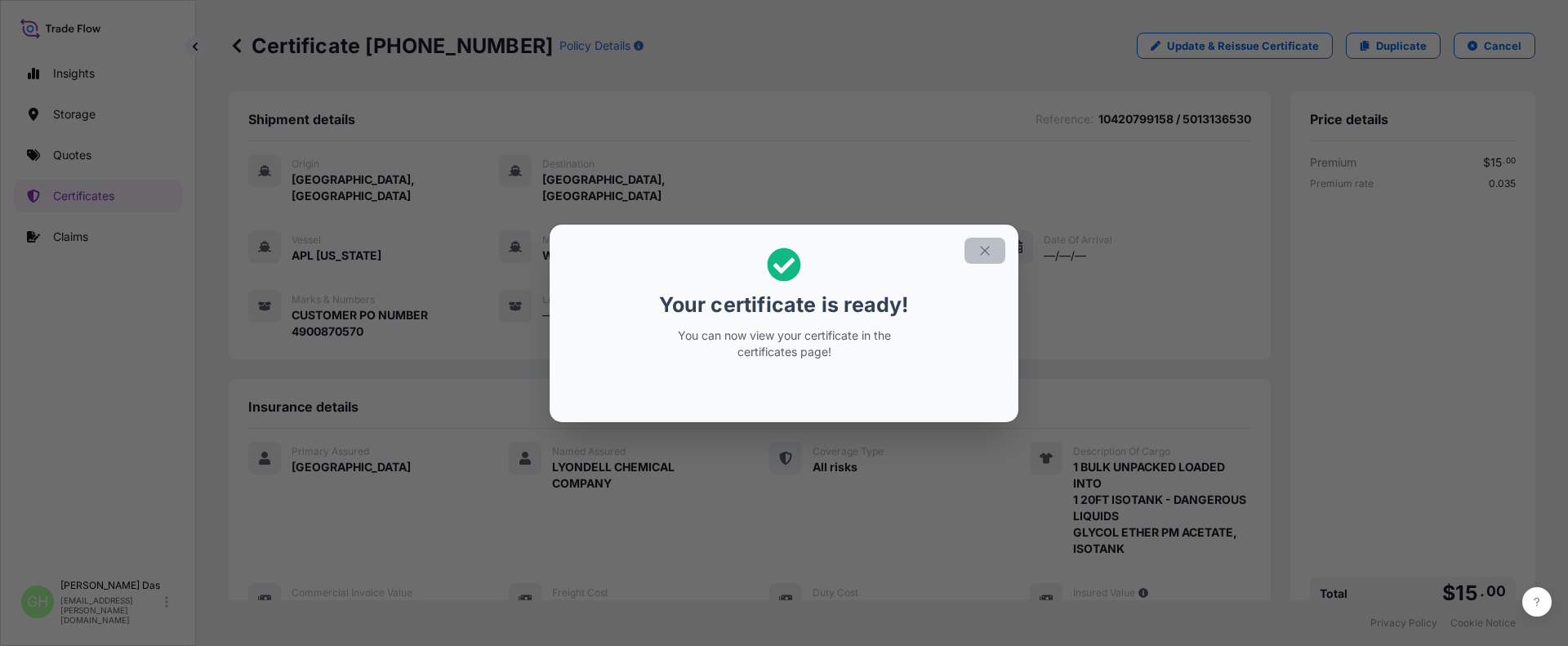
click at [986, 251] on icon "button" at bounding box center [984, 250] width 9 height 9
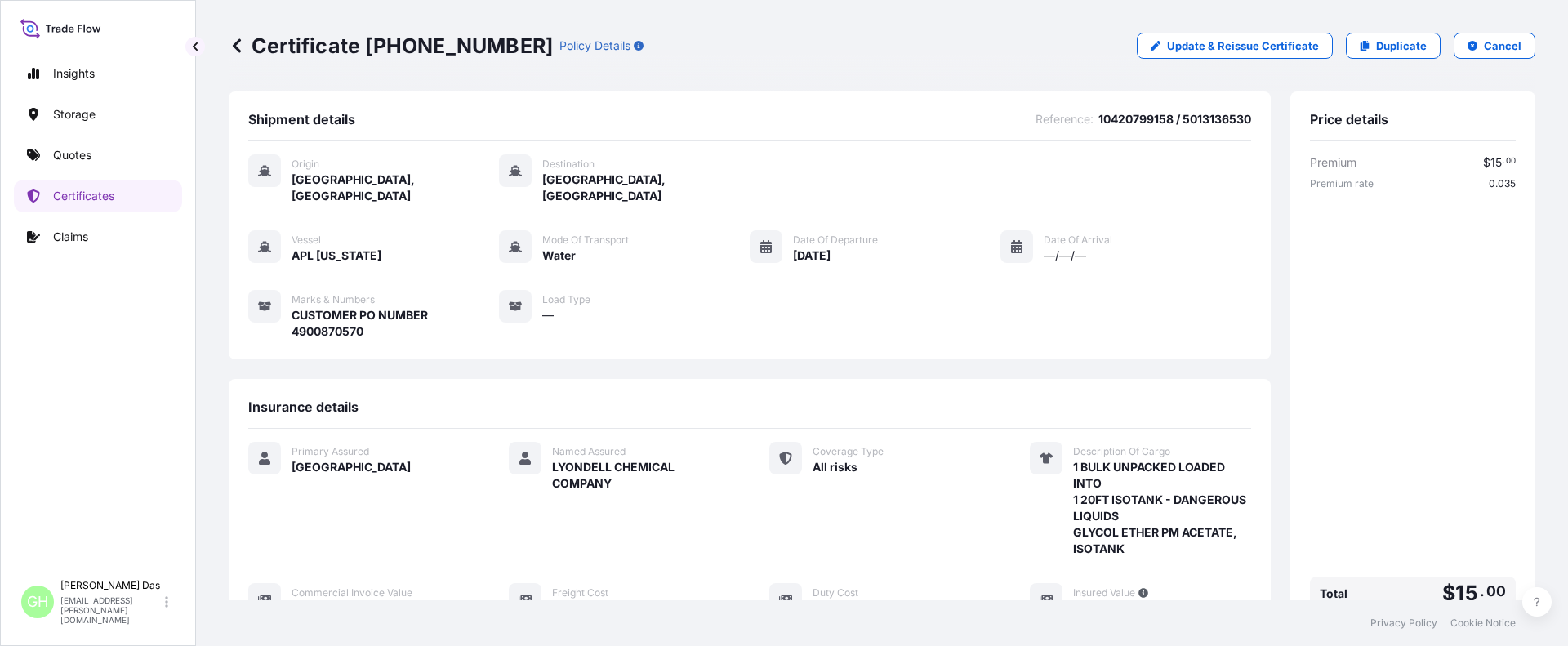
scroll to position [294, 0]
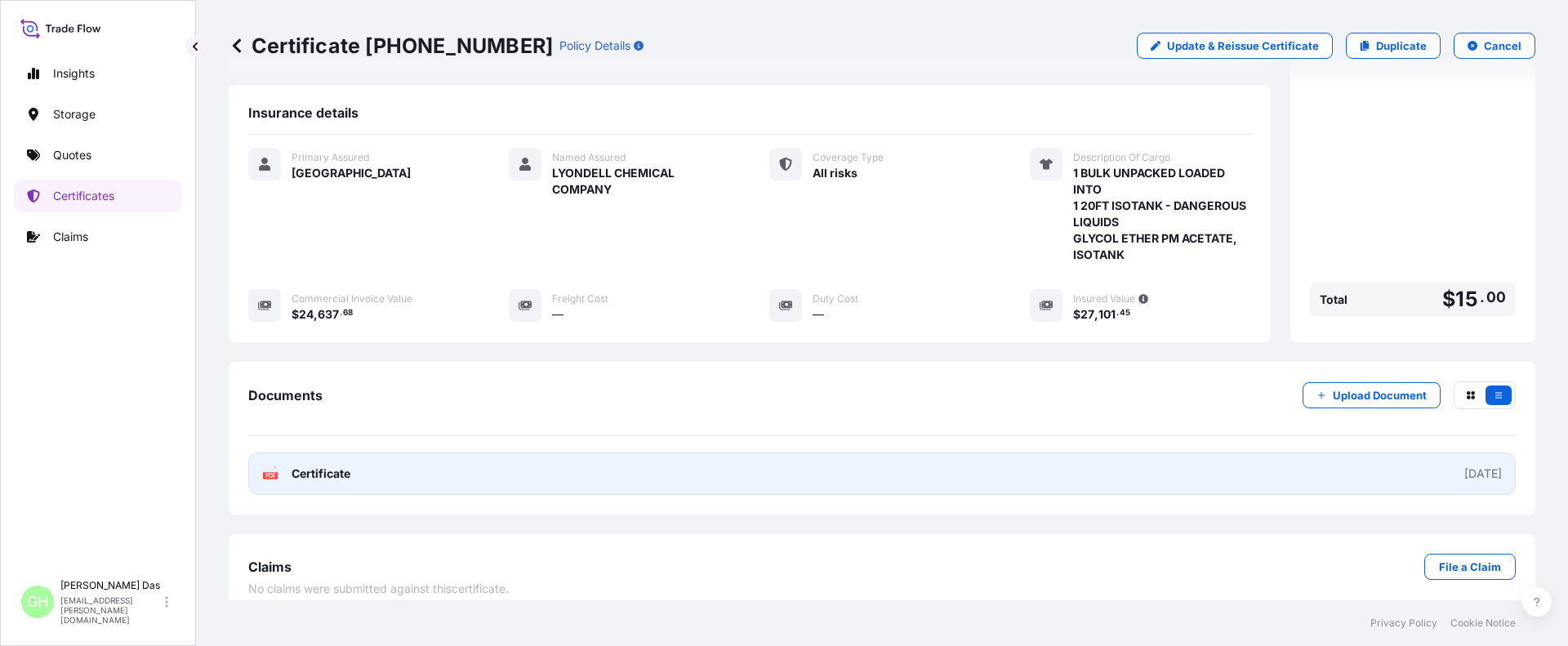
click at [1323, 456] on link "PDF Certificate [DATE]" at bounding box center [881, 473] width 1267 height 42
